Goal: Submit feedback/report problem: Submit feedback/report problem

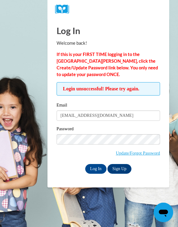
click at [140, 91] on span "Login unsuccessful! Please try again." at bounding box center [108, 88] width 103 height 13
click at [141, 93] on span "Login unsuccessful! Please try again." at bounding box center [108, 88] width 103 height 13
click at [96, 168] on input "Log In" at bounding box center [95, 169] width 21 height 10
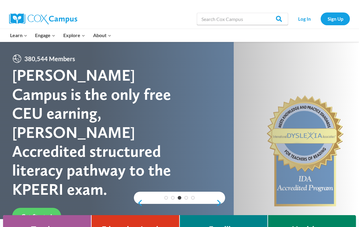
click at [37, 213] on span "Get Started" at bounding box center [36, 216] width 31 height 7
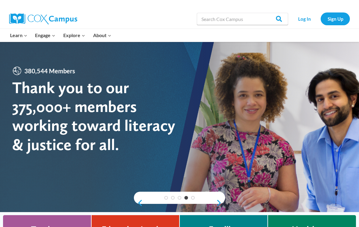
click at [336, 14] on link "Sign Up" at bounding box center [335, 18] width 29 height 12
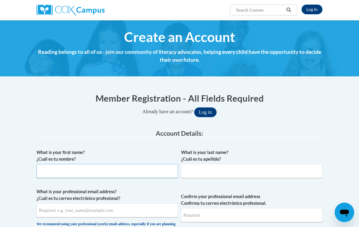
click at [45, 166] on input "What is your first name? ¿Cuál es tu nombre?" at bounding box center [107, 171] width 141 height 14
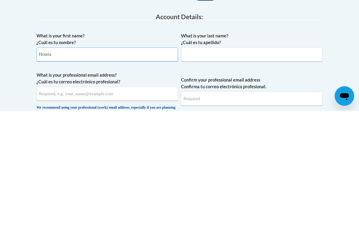
type input "Houria"
click at [193, 164] on input "What is your last name? ¿Cuál es tu apellido?" at bounding box center [251, 171] width 141 height 14
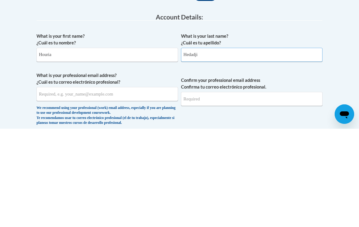
scroll to position [23, 0]
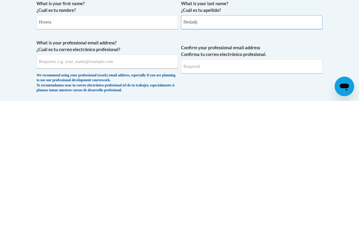
type input "Hedadji"
click at [50, 180] on input "What is your professional email address? ¿Cuál es tu correo electrónico profesi…" at bounding box center [107, 187] width 141 height 14
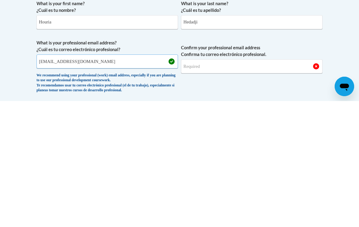
type input "[EMAIL_ADDRESS][DOMAIN_NAME]"
click at [45, 199] on div "We recommend using your professional (work) email address, especially if you ar…" at bounding box center [107, 209] width 141 height 20
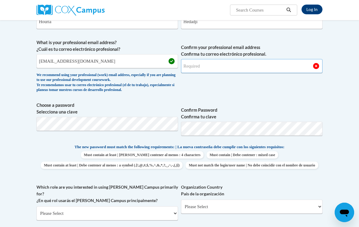
click at [195, 65] on input "Confirm your professional email address Confirma tu correo electrónico profesio…" at bounding box center [251, 66] width 141 height 14
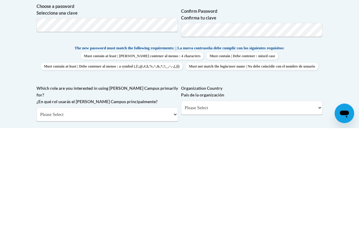
type input "houria@chapelhill.com"
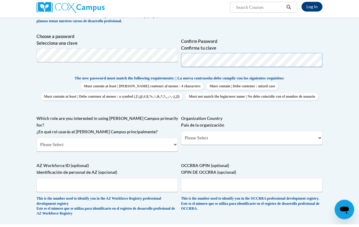
scroll to position [215, 0]
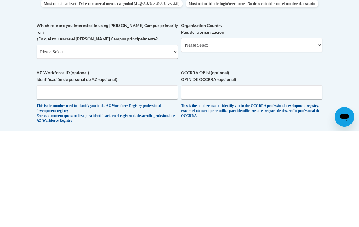
click at [315, 134] on select "Please Select United States | Estados Unidos Outside of the United States | Fue…" at bounding box center [251, 141] width 141 height 14
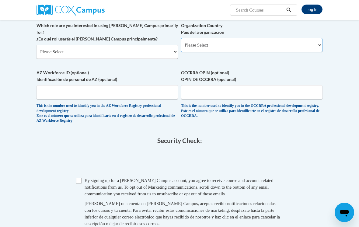
select select "ad49bcad-a171-4b2e-b99c-48b446064914"
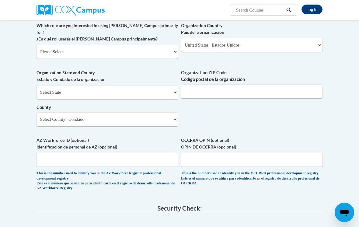
click at [172, 45] on select "Please Select College/University | Colegio/Universidad Community/Nonprofit Part…" at bounding box center [107, 52] width 141 height 14
select select "fbf2d438-af2f-41f8-98f1-81c410e29de3"
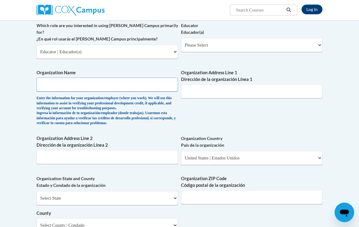
click at [46, 78] on input "Organization Name" at bounding box center [107, 85] width 141 height 14
type input "Chapell hill cooperative preschool"
click at [190, 84] on input "Organization Address Line 1 Dirección de la organización Línea 1" at bounding box center [251, 91] width 141 height 14
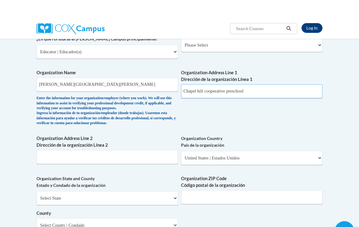
scroll to position [334, 0]
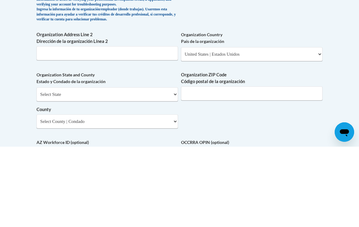
type input "Chapel hill cooperative preschool"
click at [48, 127] on input "Organization Address Line 2 Dirección de la organización Línea 2" at bounding box center [107, 134] width 141 height 14
click at [170, 168] on select "Select State Alabama Alaska Arizona Arkansas California Colorado Connecticut De…" at bounding box center [107, 175] width 141 height 14
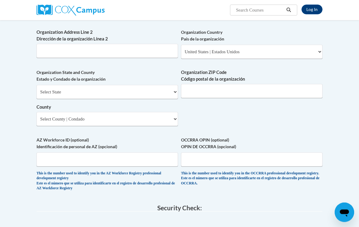
scroll to position [417, 0]
click at [170, 85] on select "Select State Alabama Alaska Arizona Arkansas California Colorado Connecticut De…" at bounding box center [107, 92] width 141 height 14
select select "North Carolina"
click at [173, 112] on select "County" at bounding box center [107, 119] width 141 height 14
click at [174, 112] on select "Select County Alamance Alexander Alleghany Anson Ashe Avery Beaufort Bertie Bla…" at bounding box center [107, 119] width 141 height 14
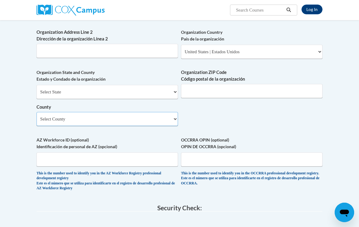
click at [46, 112] on select "Select County Alamance Alexander Alleghany Anson Ashe Avery Beaufort Bertie Bla…" at bounding box center [107, 119] width 141 height 14
select select "Orange"
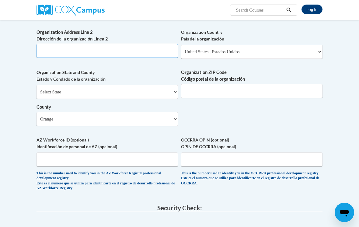
click at [44, 44] on input "Organization Address Line 2 Dirección de la organización Línea 2" at bounding box center [107, 51] width 141 height 14
type input "108Mt.Carmel Church Road Chapel Hill"
click at [191, 84] on input "Organization ZIP Code Código postal de la organización" at bounding box center [251, 91] width 141 height 14
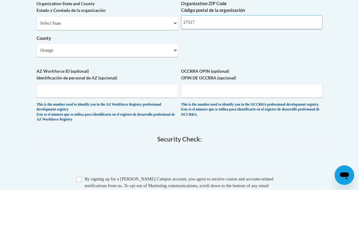
scroll to position [449, 0]
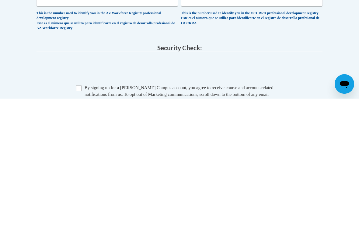
type input "27517"
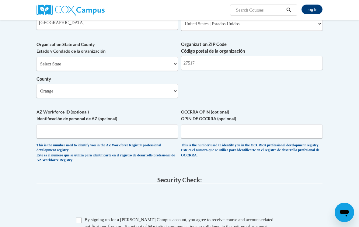
scroll to position [445, 0]
click at [189, 125] on input "OCCRRA OPIN (optional) OPIN DE OCCRRA (opcional)" at bounding box center [251, 132] width 141 height 14
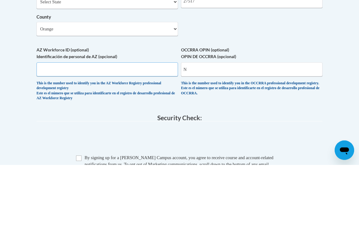
click at [48, 125] on input "AZ Workforce ID (optional) Identificación de personal de AZ (opcional)" at bounding box center [107, 132] width 141 height 14
click at [189, 125] on input "N" at bounding box center [251, 132] width 141 height 14
type input "None"
click at [47, 125] on input "AZ Workforce ID (optional) Identificación de personal de AZ (opcional)" at bounding box center [107, 132] width 141 height 14
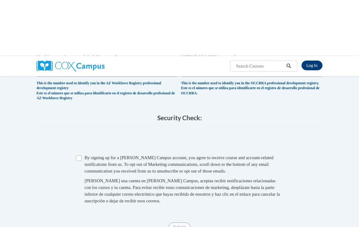
scroll to position [567, 0]
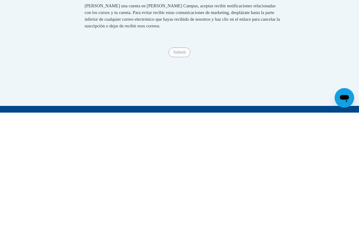
type input "None"
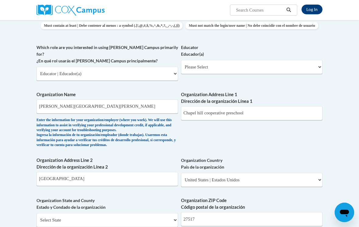
scroll to position [289, 0]
click at [319, 61] on select "Please Select Early Learning/Daycare Teacher/Family Home Care Provider | Maestr…" at bounding box center [251, 67] width 141 height 14
select select "5e2af403-4f2c-4e49-a02f-103e55d7b75b"
select select "null"
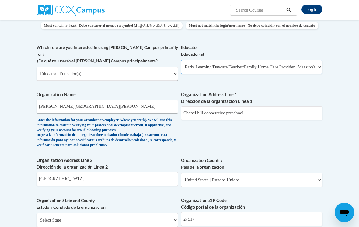
select select "null"
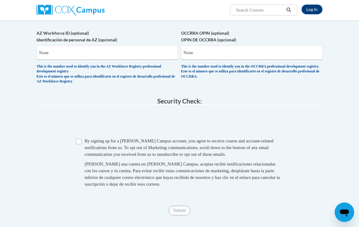
scroll to position [524, 0]
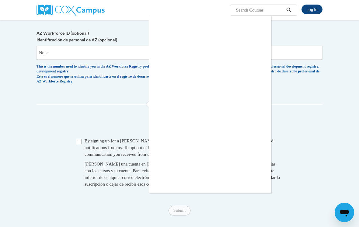
click at [321, 148] on div at bounding box center [179, 113] width 359 height 227
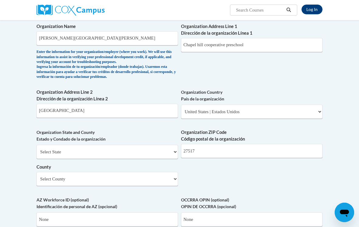
scroll to position [356, 0]
click at [289, 157] on div "What is your first name? ¿Cuál es tu nombre? Houria What is your last name? ¿Cu…" at bounding box center [180, 24] width 286 height 468
click at [194, 213] on input "None" at bounding box center [251, 220] width 141 height 14
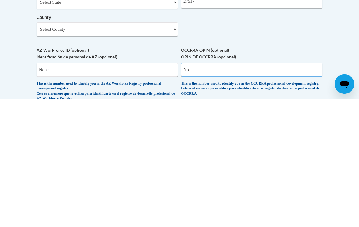
type input "N"
click at [44, 191] on input "None" at bounding box center [107, 198] width 141 height 14
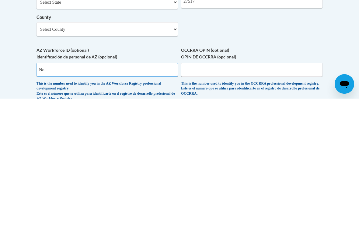
type input "N"
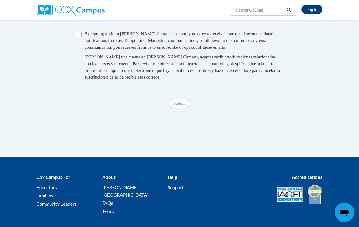
scroll to position [607, 0]
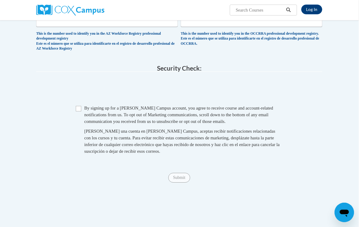
scroll to position [557, 9]
click at [307, 11] on link "Log In" at bounding box center [311, 10] width 21 height 10
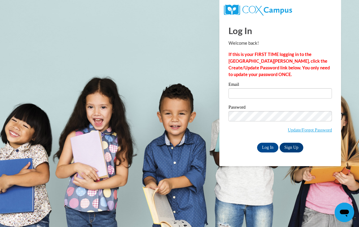
click at [238, 91] on input "Email" at bounding box center [279, 93] width 103 height 10
type input "[EMAIL_ADDRESS][DOMAIN_NAME]"
click at [268, 147] on input "Log In" at bounding box center [267, 148] width 21 height 10
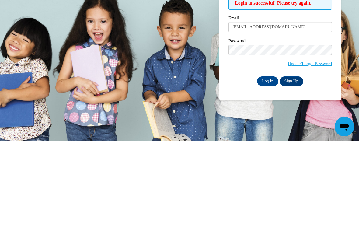
click at [294, 162] on link "Sign Up" at bounding box center [292, 167] width 24 height 10
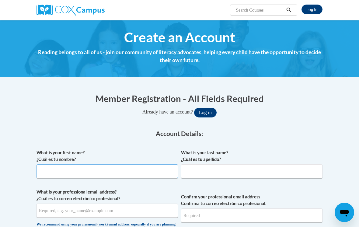
click at [45, 169] on input "What is your first name? ¿Cuál es tu nombre?" at bounding box center [107, 171] width 141 height 14
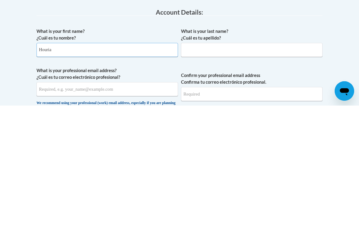
type input "Houria"
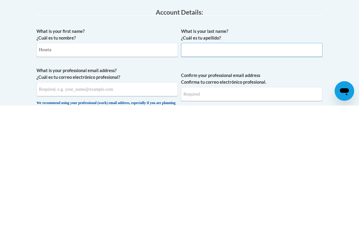
click at [193, 164] on input "What is your last name? ¿Cuál es tu apellido?" at bounding box center [251, 171] width 141 height 14
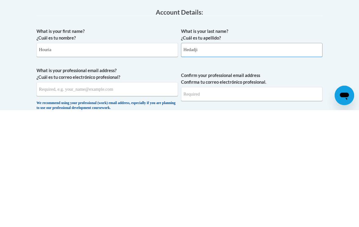
scroll to position [9, 0]
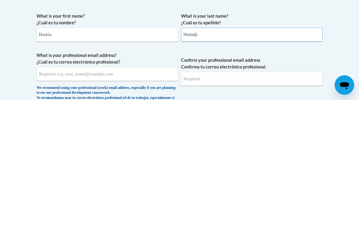
type input "Hedadji"
click at [48, 194] on input "What is your professional email address? ¿Cuál es tu correo electrónico profesi…" at bounding box center [107, 201] width 141 height 14
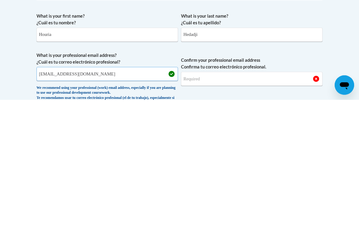
type input "houria@chapelhillcoop.com"
click at [189, 199] on input "Confirm your professional email address Confirma tu correo electrónico profesio…" at bounding box center [251, 206] width 141 height 14
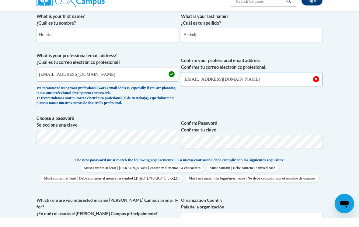
scroll to position [128, 0]
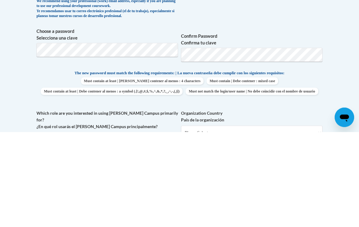
type input "houria@chapelhillcoop.com"
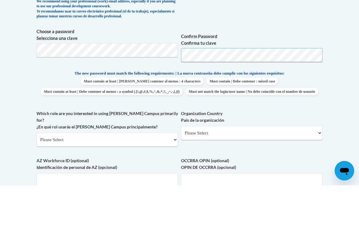
scroll to position [182, 0]
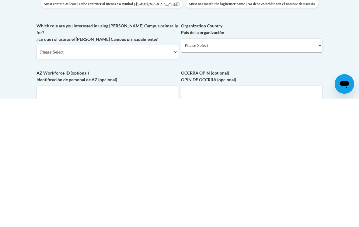
click at [174, 173] on select "Please Select College/University | Colegio/Universidad Community/Nonprofit Part…" at bounding box center [107, 180] width 141 height 14
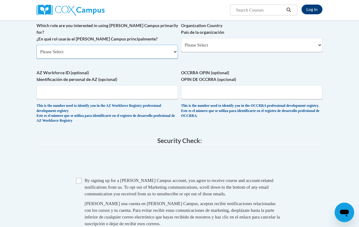
select select "fbf2d438-af2f-41f8-98f1-81c410e29de3"
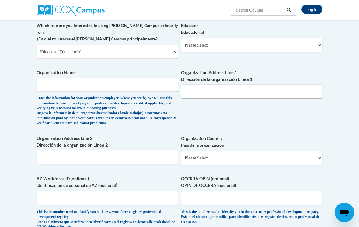
click at [307, 41] on select "Please Select Early Learning/Daycare Teacher/Family Home Care Provider | Maestr…" at bounding box center [251, 45] width 141 height 14
select select "8e1a676a-2f1d-4924-8ba1-6ffde03e8dcb"
click at [136, 78] on input "Organization Name" at bounding box center [107, 85] width 141 height 14
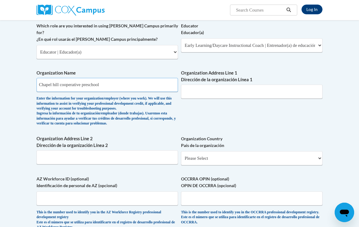
type input "Chapel hill cooperative preschool"
click at [192, 85] on input "Organization Address Line 1 Dirección de la organización Línea 1" at bounding box center [251, 92] width 141 height 14
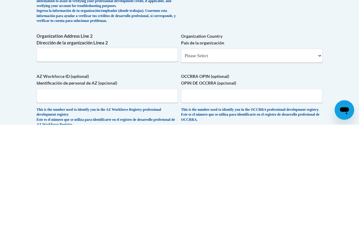
type input "Chapel hill cooperative preschool"
click at [43, 150] on input "Organization Address Line 2 Dirección de la organización Línea 2" at bounding box center [107, 157] width 141 height 14
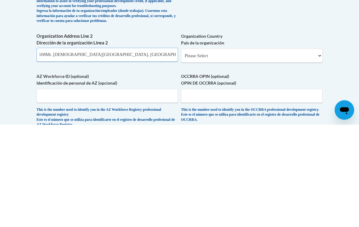
type input "108Mt. Carmel Church Road Chapel Hill, NC"
click at [191, 151] on select "Please Select United States | Estados Unidos Outside of the United States | Fue…" at bounding box center [251, 158] width 141 height 14
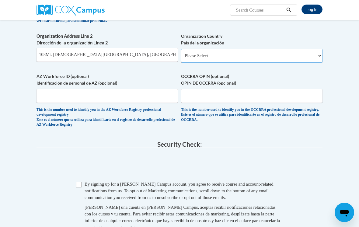
select select "ad49bcad-a171-4b2e-b99c-48b446064914"
select select
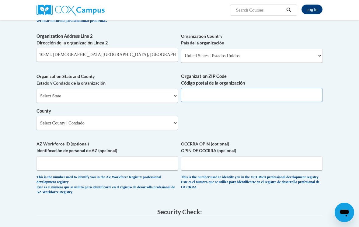
click at [190, 88] on input "Organization ZIP Code Código postal de la organización" at bounding box center [251, 95] width 141 height 14
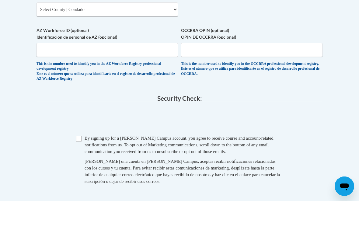
scroll to position [498, 0]
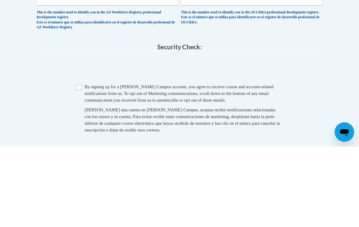
type input "27517"
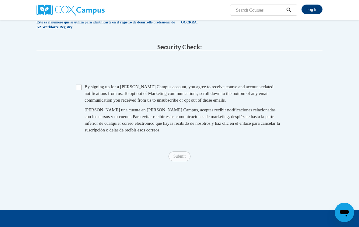
click at [81, 85] on input "Checkbox" at bounding box center [78, 87] width 5 height 5
checkbox input "true"
click at [181, 151] on input "Submit" at bounding box center [180, 156] width 22 height 10
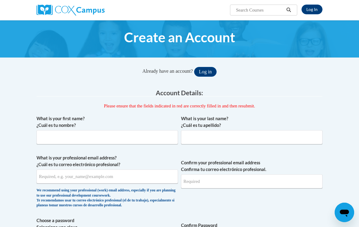
click at [209, 70] on button "Log in" at bounding box center [205, 72] width 23 height 10
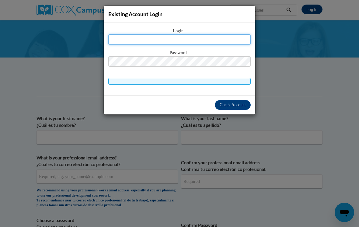
click at [132, 37] on input "text" at bounding box center [179, 39] width 142 height 10
click at [123, 35] on input "text" at bounding box center [179, 39] width 142 height 10
click at [120, 40] on input "text" at bounding box center [179, 39] width 142 height 10
type input "houria@chapelhill.com"
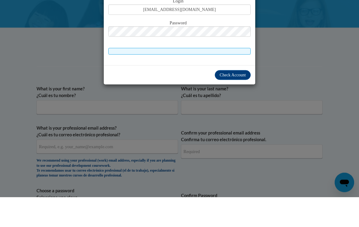
click at [234, 103] on span "Check Account" at bounding box center [233, 105] width 26 height 5
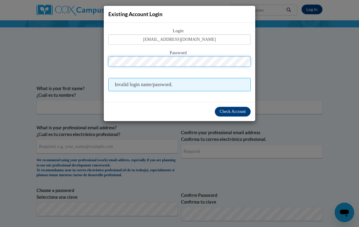
scroll to position [30, 0]
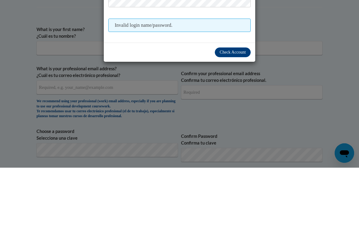
click at [235, 109] on span "Check Account" at bounding box center [233, 111] width 26 height 5
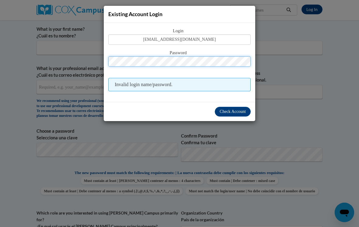
scroll to position [89, 0]
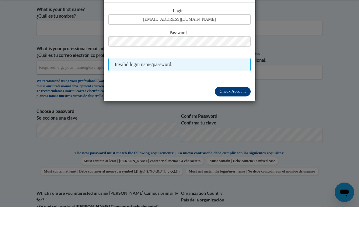
click at [342, 54] on div "Existing Account Login Login houria@chapelhill.com Password Invalid login name/…" at bounding box center [179, 113] width 359 height 227
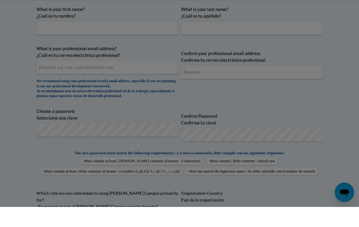
scroll to position [110, 0]
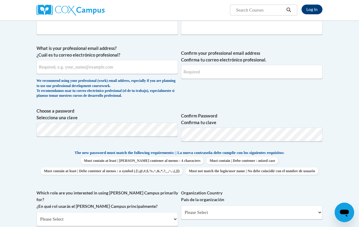
click at [349, 49] on body "Log In Search Search... Create an Account Already have an account? Log in Prefe…" at bounding box center [179, 3] width 359 height 227
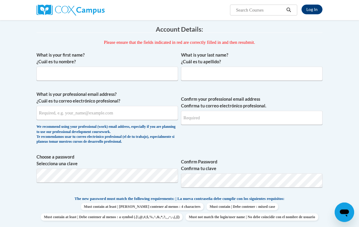
scroll to position [0, 0]
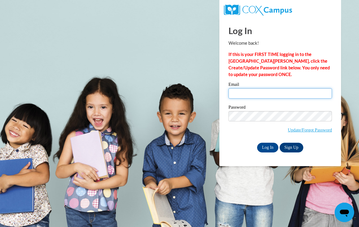
type input "[EMAIL_ADDRESS][DOMAIN_NAME]"
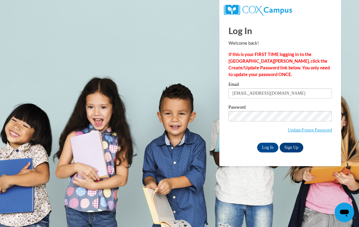
click at [268, 147] on input "Log In" at bounding box center [267, 148] width 21 height 10
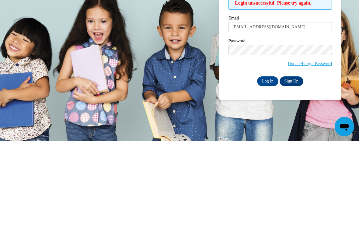
click at [270, 162] on input "Log In" at bounding box center [267, 167] width 21 height 10
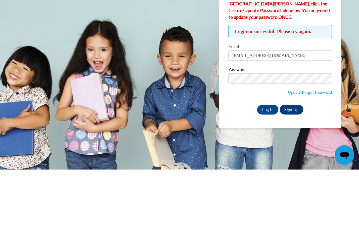
click at [346, 60] on body "Log In Welcome back! If this is your FIRST TIME logging in to the [GEOGRAPHIC_D…" at bounding box center [179, 113] width 359 height 227
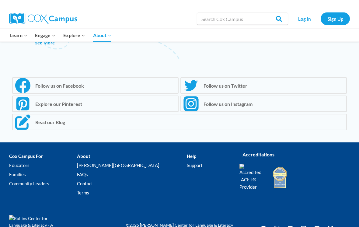
scroll to position [502, 0]
click at [113, 179] on link "Contact" at bounding box center [132, 183] width 110 height 9
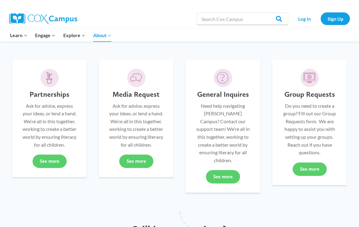
scroll to position [147, 0]
click at [227, 170] on link "See more" at bounding box center [223, 176] width 34 height 13
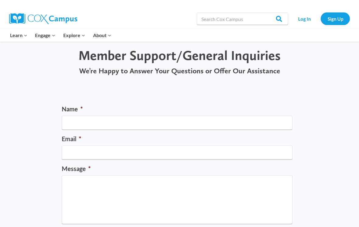
scroll to position [19, 0]
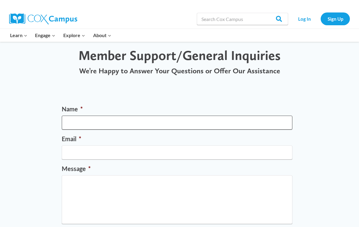
click at [72, 118] on input "Name *" at bounding box center [177, 123] width 231 height 14
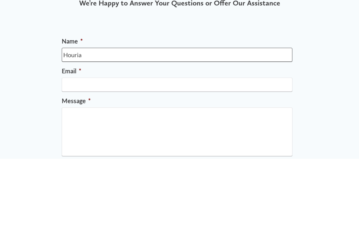
type input "Houria"
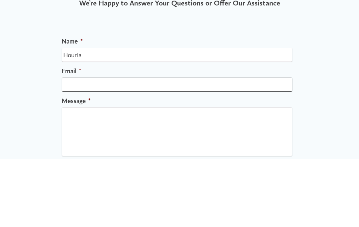
click at [70, 146] on input "Email *" at bounding box center [177, 153] width 231 height 14
type input "[EMAIL_ADDRESS][DOMAIN_NAME]"
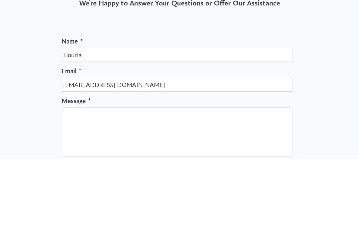
scroll to position [87, 0]
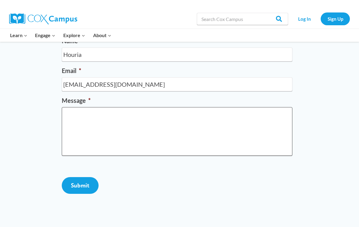
click at [79, 120] on textarea "Message *" at bounding box center [177, 131] width 231 height 49
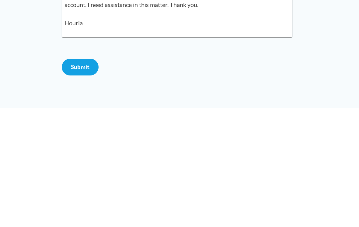
type textarea "I have updated my email password but I am still not able to successfully login …"
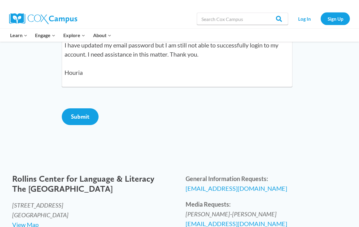
click at [82, 125] on input "Submit" at bounding box center [80, 117] width 37 height 17
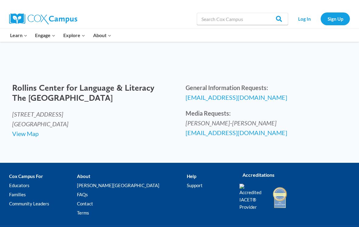
scroll to position [92, 0]
